Goal: Book appointment/travel/reservation

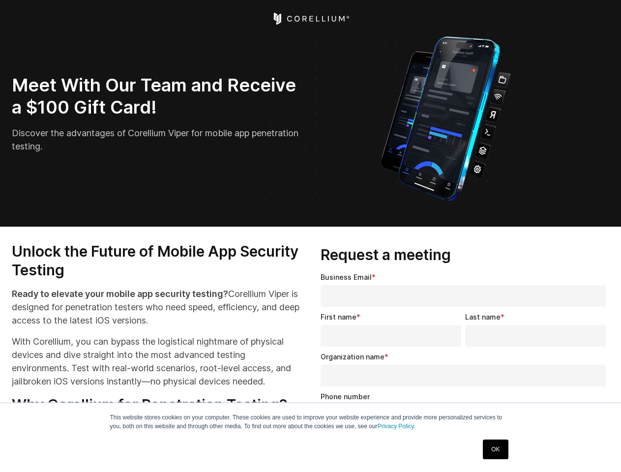
select select "**"
click at [465, 372] on input "Organization name *" at bounding box center [463, 376] width 285 height 22
click at [599, 450] on img "Open Intercom Messenger" at bounding box center [600, 451] width 12 height 12
